Goal: Find specific page/section: Find specific page/section

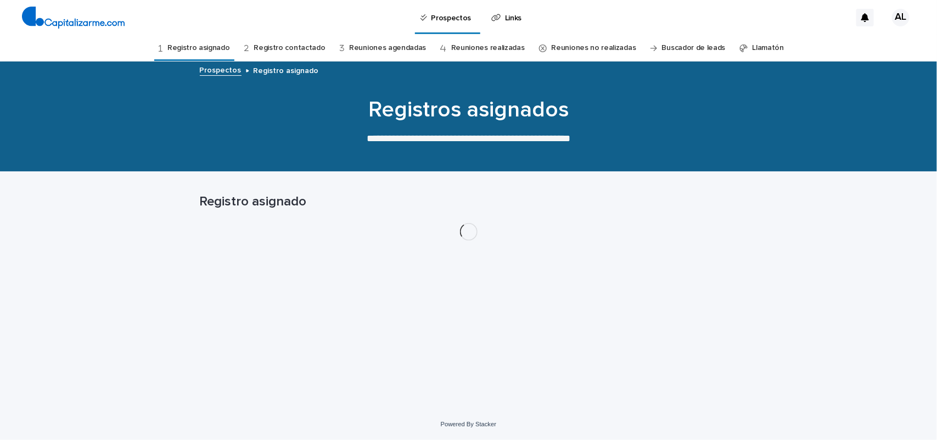
click at [396, 52] on link "Reuniones agendadas" at bounding box center [387, 48] width 77 height 26
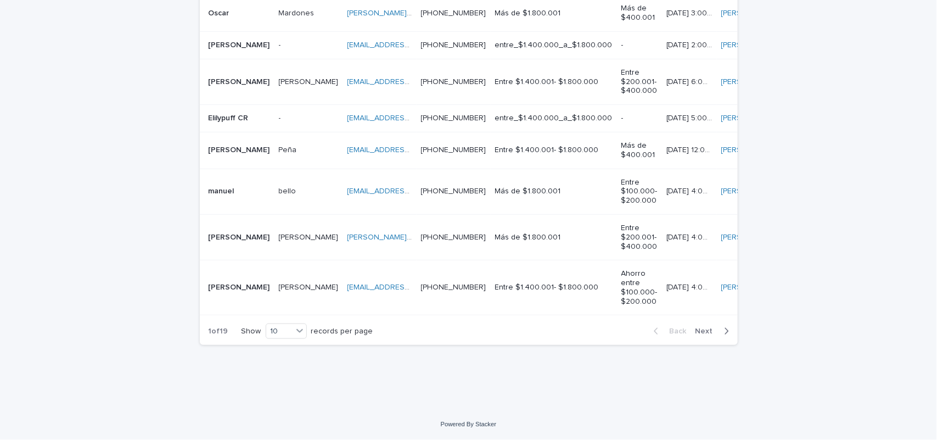
scroll to position [383, 0]
click at [724, 336] on icon "button" at bounding box center [726, 331] width 5 height 10
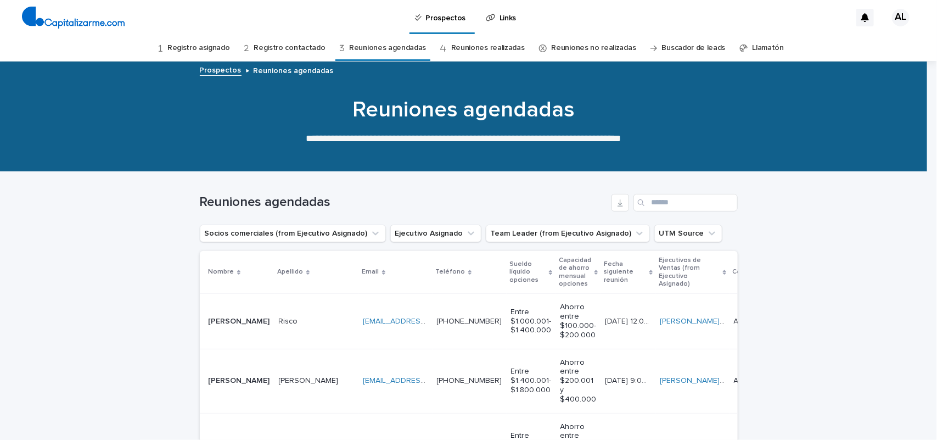
click at [670, 48] on link "Buscador de leads" at bounding box center [694, 48] width 64 height 26
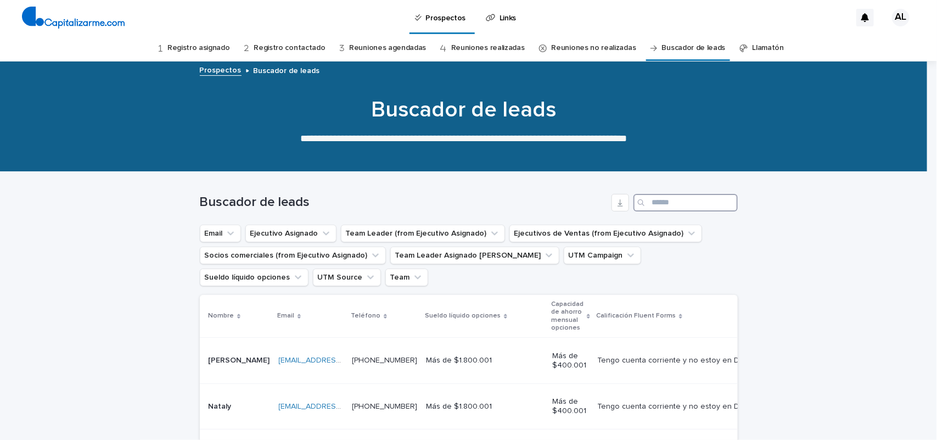
click at [655, 199] on input "Search" at bounding box center [685, 203] width 104 height 18
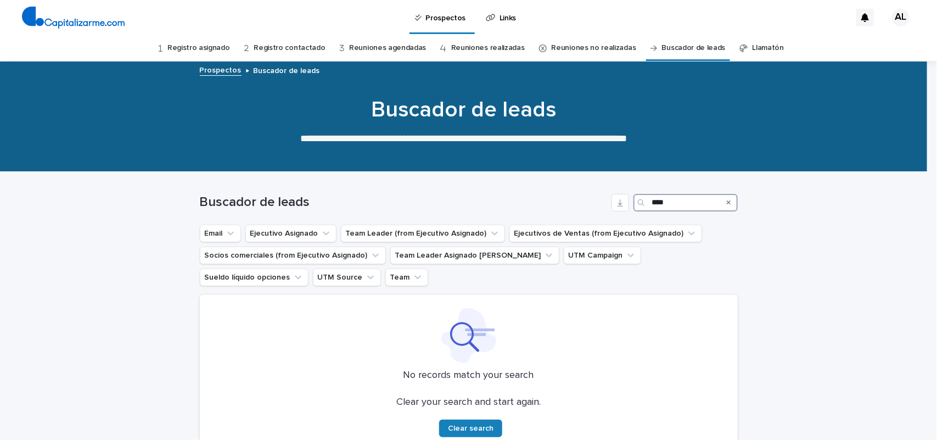
type input "****"
